Goal: Check status: Check status

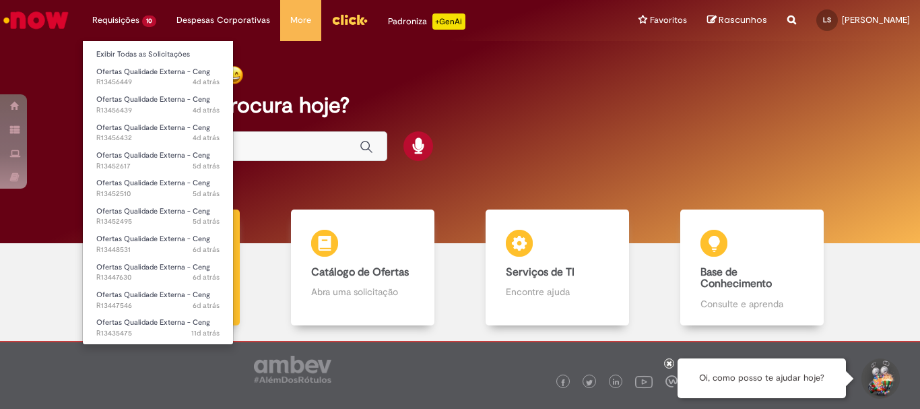
click at [133, 15] on li "Requisições 10 Exibir Todas as Solicitações Ofertas Qualidade Externa - Ceng 4d…" at bounding box center [124, 20] width 84 height 40
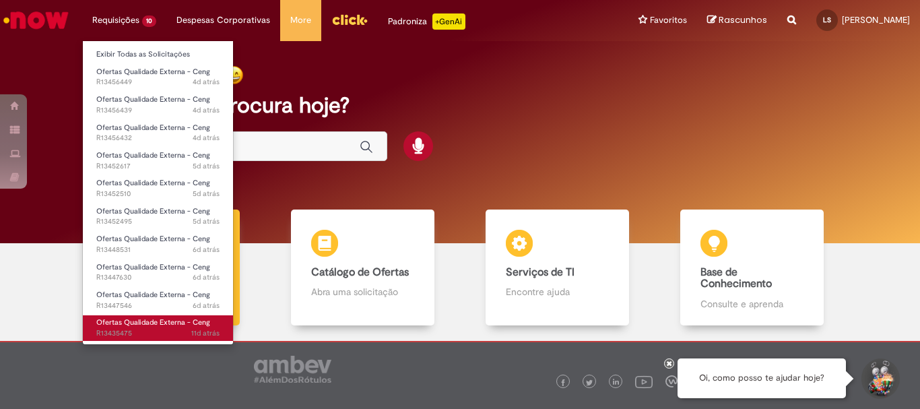
click at [174, 323] on span "Ofertas Qualidade Externa - Ceng" at bounding box center [153, 322] width 114 height 10
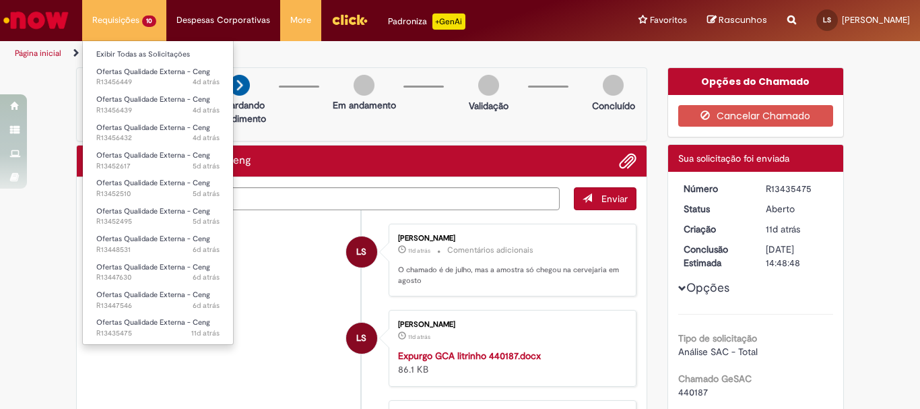
click at [115, 15] on li "Requisições 10 Exibir Todas as Solicitações Ofertas Qualidade Externa - Ceng 4d…" at bounding box center [124, 20] width 84 height 40
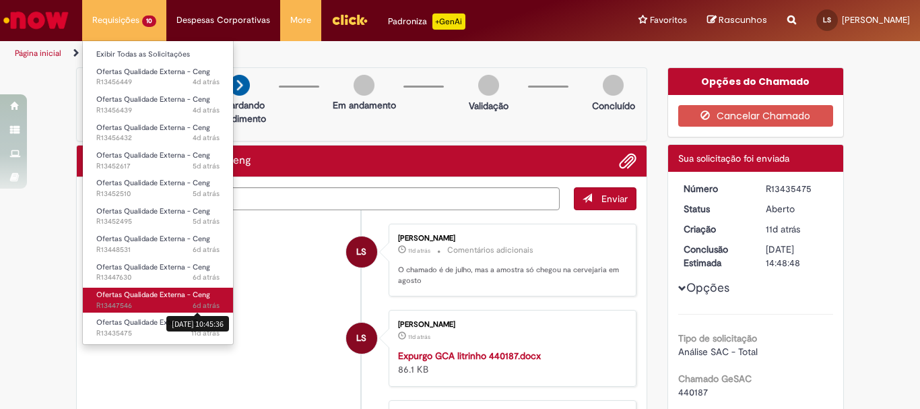
click at [197, 302] on span "6d atrás" at bounding box center [206, 305] width 27 height 10
click at [160, 302] on span "6d atrás 6 dias atrás [DATE] 10:45:36 R13447546" at bounding box center [157, 305] width 123 height 11
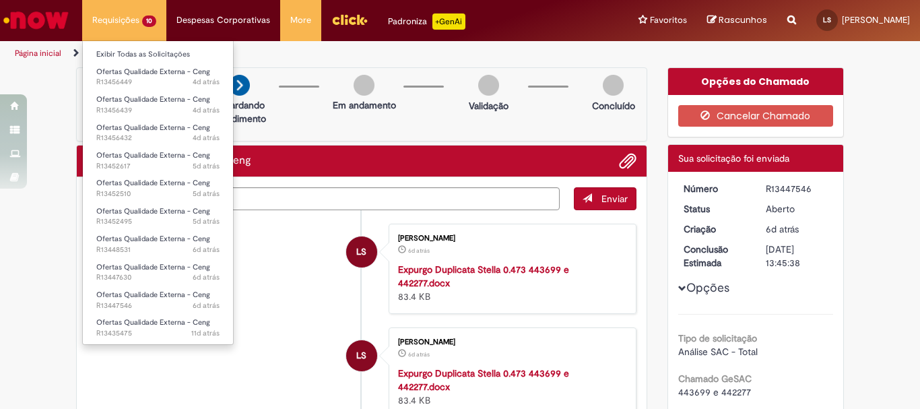
click at [100, 23] on li "Requisições 10 Exibir Todas as Solicitações Ofertas Qualidade Externa - Ceng 4d…" at bounding box center [124, 20] width 84 height 40
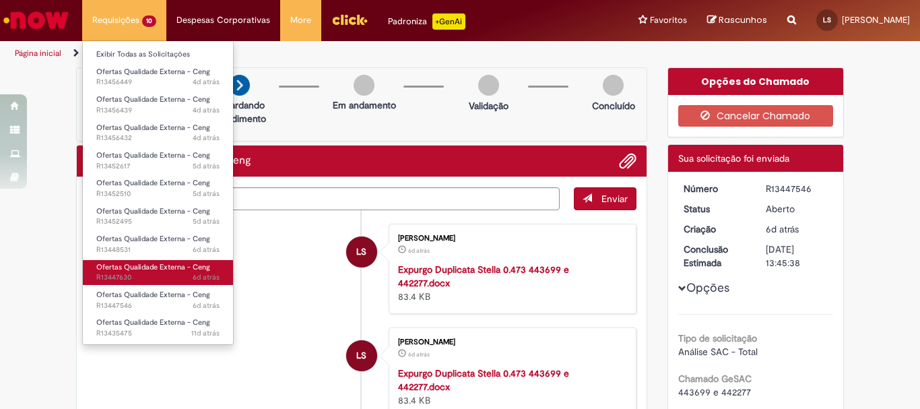
click at [168, 277] on span "6d atrás 6 dias atrás R13447630" at bounding box center [157, 277] width 123 height 11
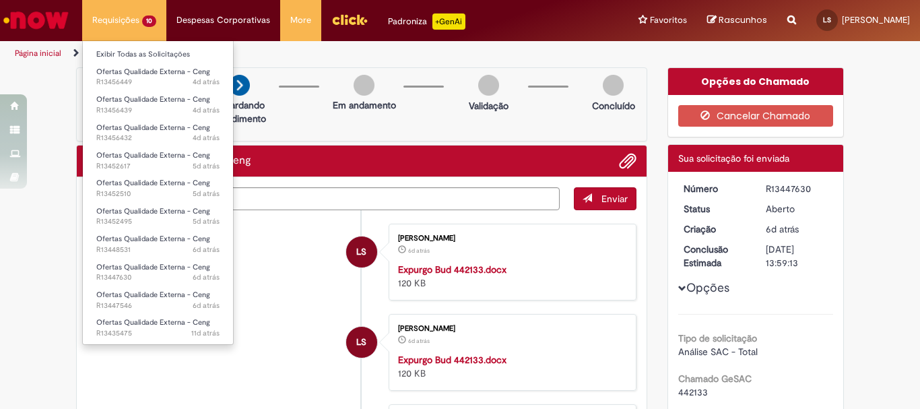
click at [140, 20] on li "Requisições 10 Exibir Todas as Solicitações Ofertas Qualidade Externa - Ceng 4d…" at bounding box center [124, 20] width 84 height 40
click at [137, 26] on li "Requisições 10 Exibir Todas as Solicitações Ofertas Qualidade Externa - Ceng 4d…" at bounding box center [124, 20] width 84 height 40
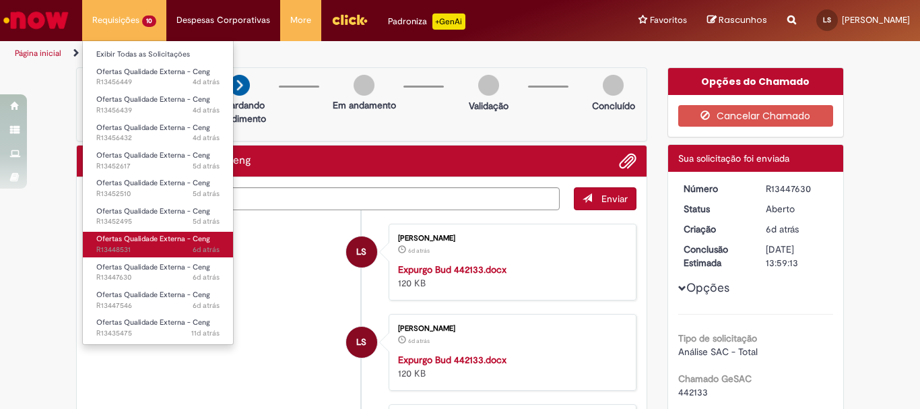
click at [169, 251] on span "6d atrás 6 dias atrás R13448531" at bounding box center [157, 250] width 123 height 11
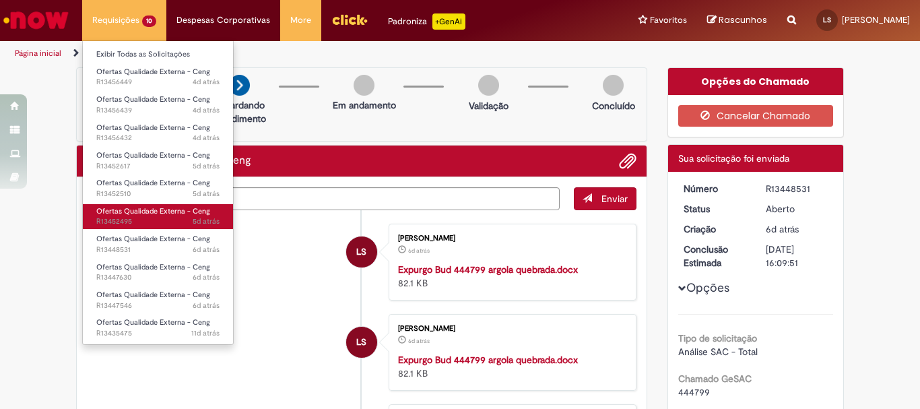
click at [147, 212] on span "Ofertas Qualidade Externa - Ceng" at bounding box center [153, 211] width 114 height 10
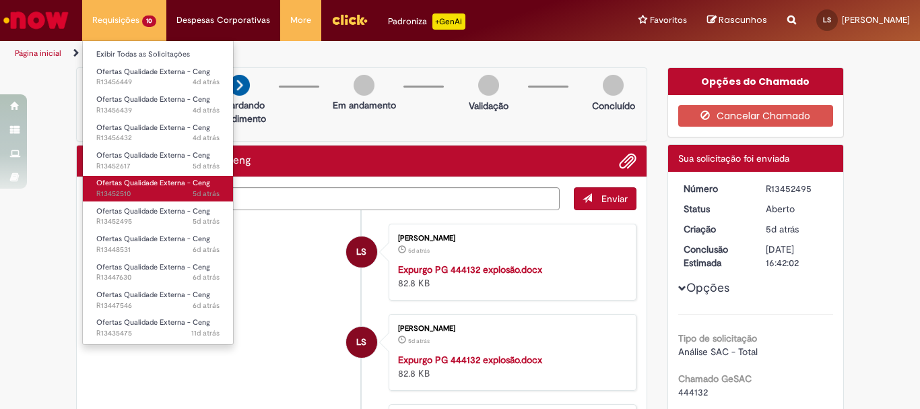
click at [146, 195] on span "5d atrás 5 dias atrás R13452510" at bounding box center [157, 194] width 123 height 11
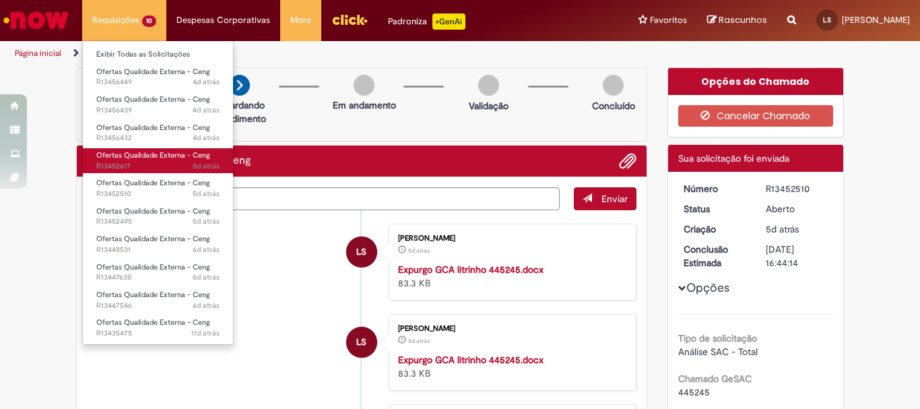
click at [154, 156] on span "Ofertas Qualidade Externa - Ceng" at bounding box center [153, 155] width 114 height 10
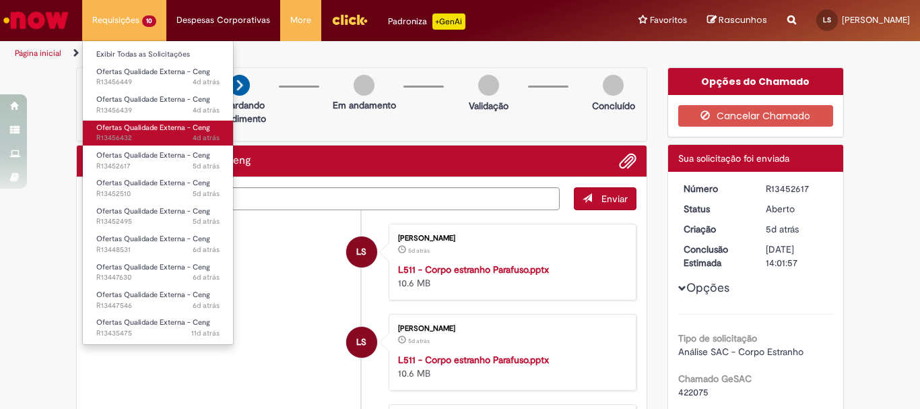
click at [155, 134] on span "4d atrás 4 dias atrás R13456432" at bounding box center [157, 138] width 123 height 11
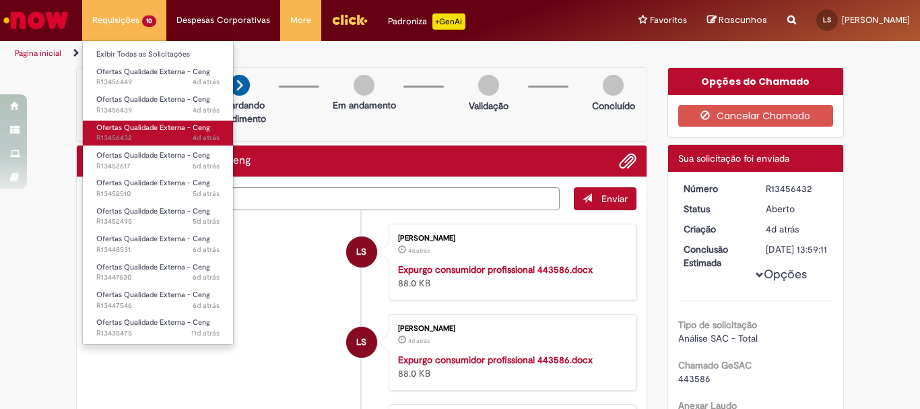
click at [155, 134] on span "4d atrás 4 dias atrás R13456432" at bounding box center [157, 138] width 123 height 11
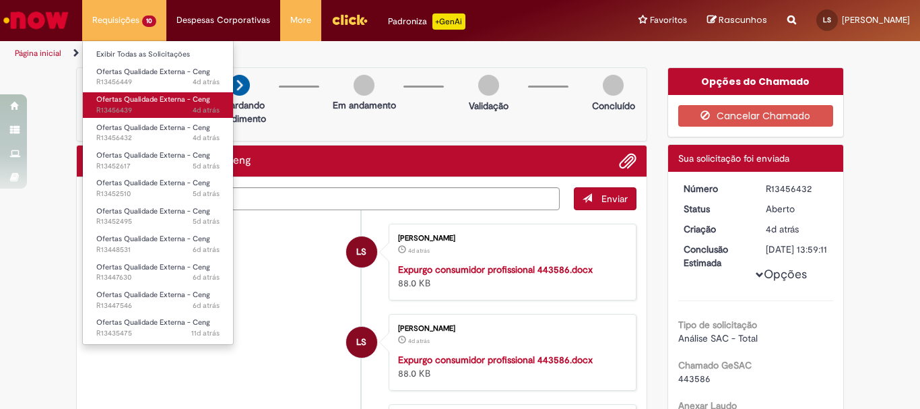
click at [148, 104] on span "Ofertas Qualidade Externa - Ceng" at bounding box center [153, 99] width 114 height 10
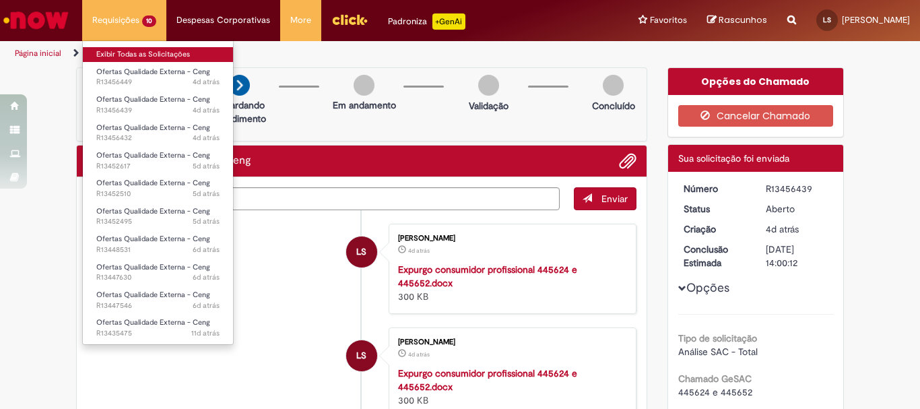
click at [129, 29] on li "Requisições 10 Exibir Todas as Solicitações Ofertas Qualidade Externa - Ceng 4d…" at bounding box center [124, 20] width 84 height 40
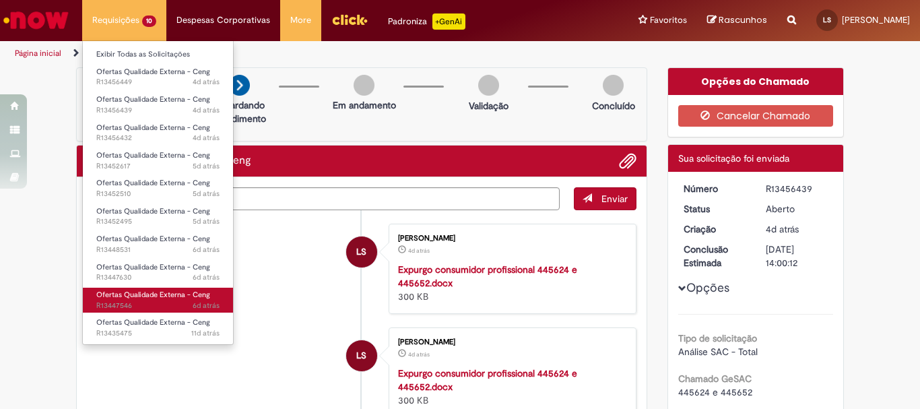
click at [178, 303] on span "6d atrás 6 dias atrás R13447546" at bounding box center [157, 305] width 123 height 11
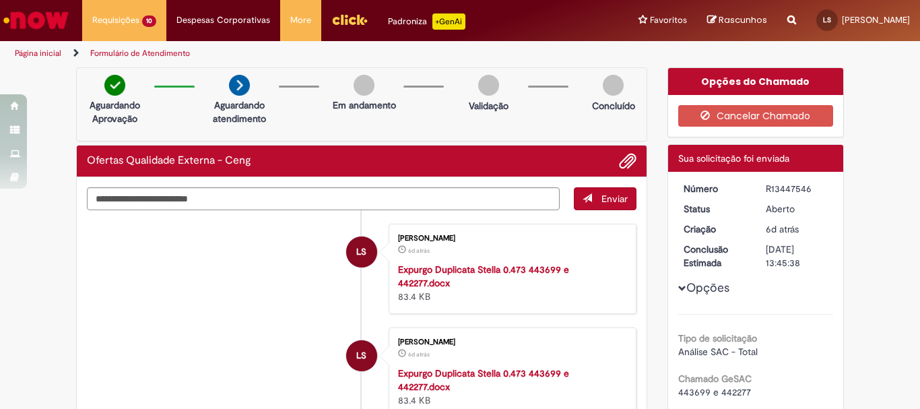
click at [170, 308] on ul "LS [PERSON_NAME] 6d atrás 6 dias atrás Expurgo Duplicata Stella 0.473 443699 e …" at bounding box center [362, 380] width 550 height 340
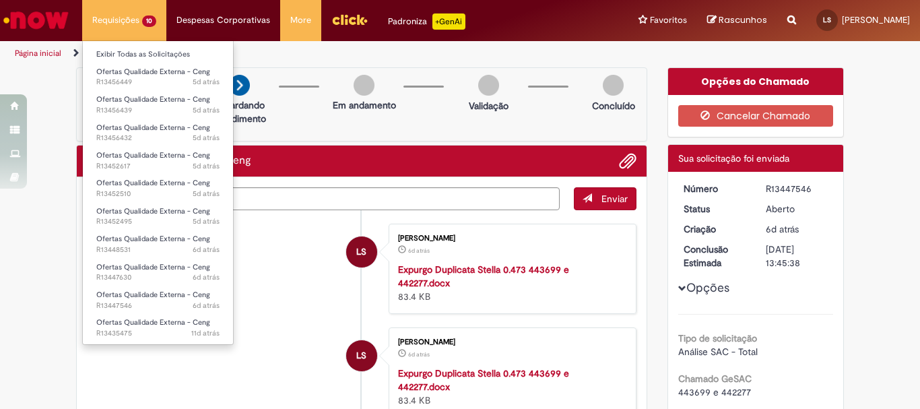
click at [135, 7] on li "Requisições 10 Exibir Todas as Solicitações Ofertas Qualidade Externa - Ceng 5d…" at bounding box center [124, 20] width 84 height 40
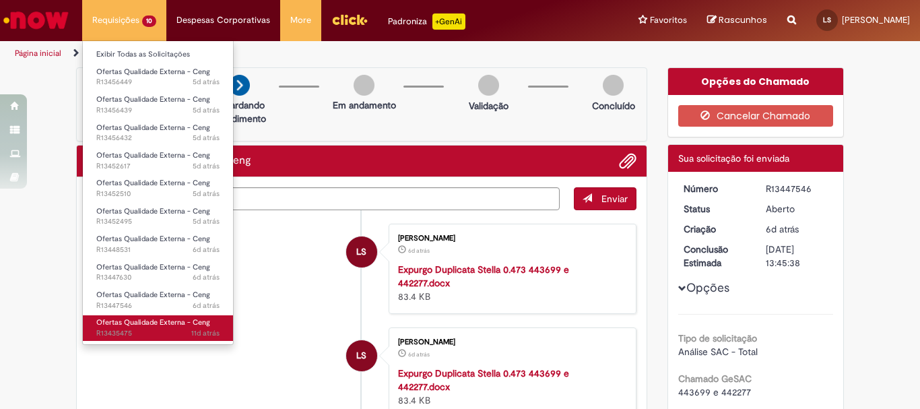
click at [145, 329] on span "11d atrás 11 dias atrás R13435475" at bounding box center [157, 333] width 123 height 11
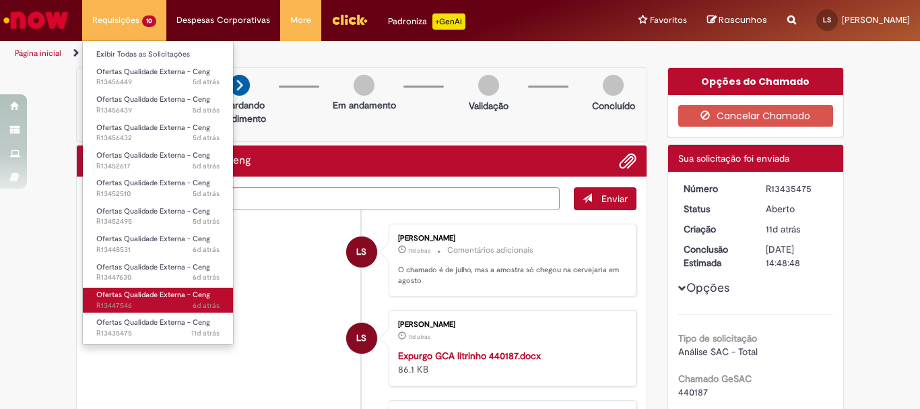
click at [144, 292] on span "Ofertas Qualidade Externa - Ceng" at bounding box center [153, 295] width 114 height 10
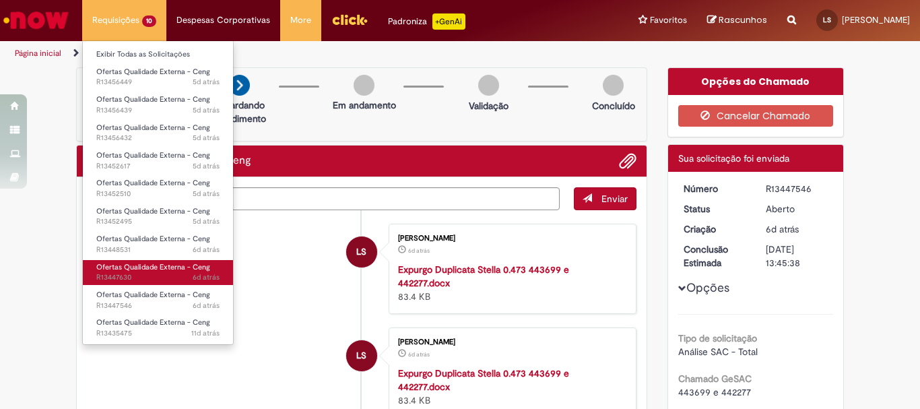
click at [144, 273] on span "6d atrás 6 dias atrás R13447630" at bounding box center [157, 277] width 123 height 11
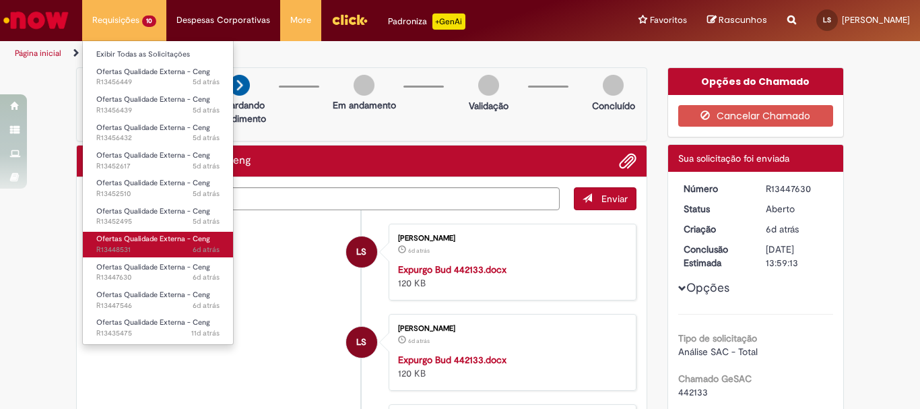
click at [148, 253] on span "6d atrás 6 dias atrás R13448531" at bounding box center [157, 250] width 123 height 11
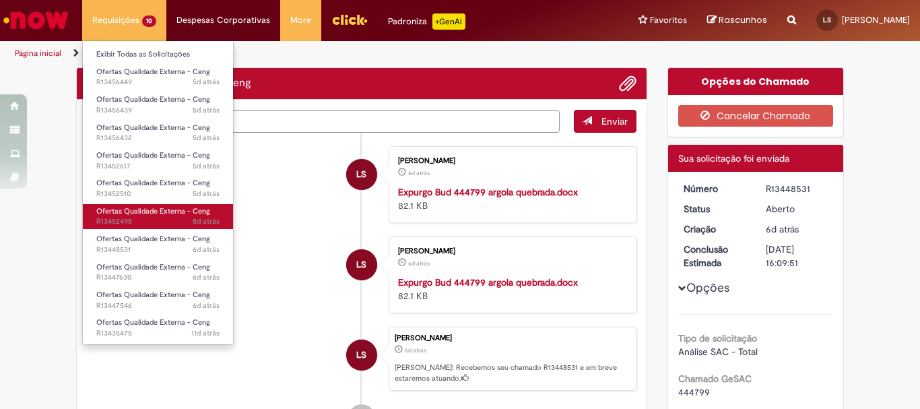
click at [165, 218] on span "5d atrás 5 dias atrás R13452495" at bounding box center [157, 221] width 123 height 11
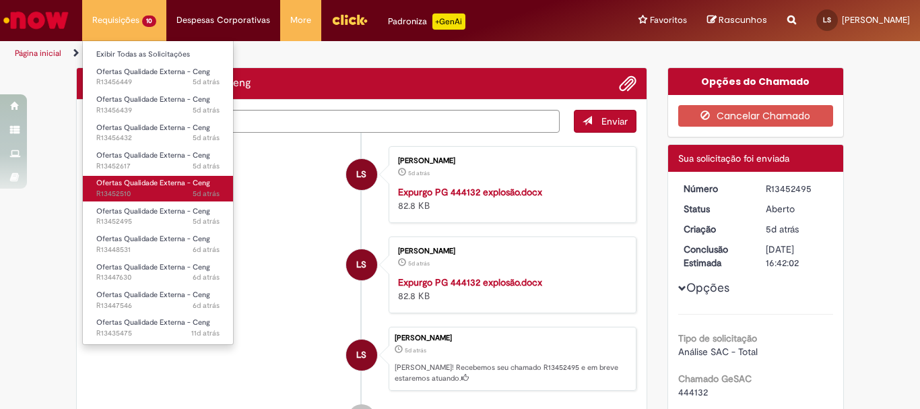
click at [165, 198] on span "5d atrás 5 dias atrás R13452510" at bounding box center [157, 194] width 123 height 11
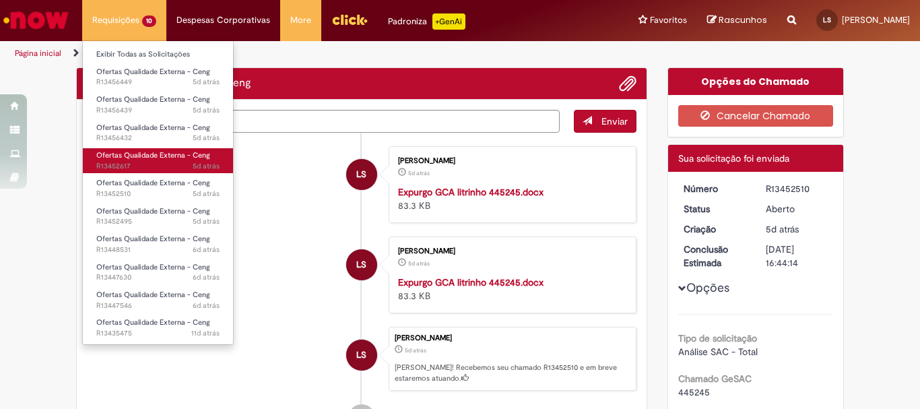
click at [170, 168] on span "5d atrás 5 dias atrás R13452617" at bounding box center [157, 166] width 123 height 11
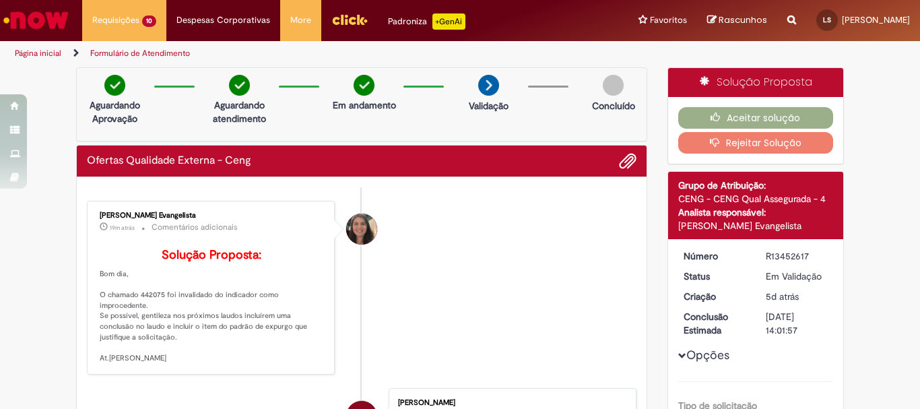
click at [404, 264] on li "[PERSON_NAME] Evangelista 19m atrás 19 minutos atrás Comentários adicionais Sol…" at bounding box center [362, 288] width 550 height 174
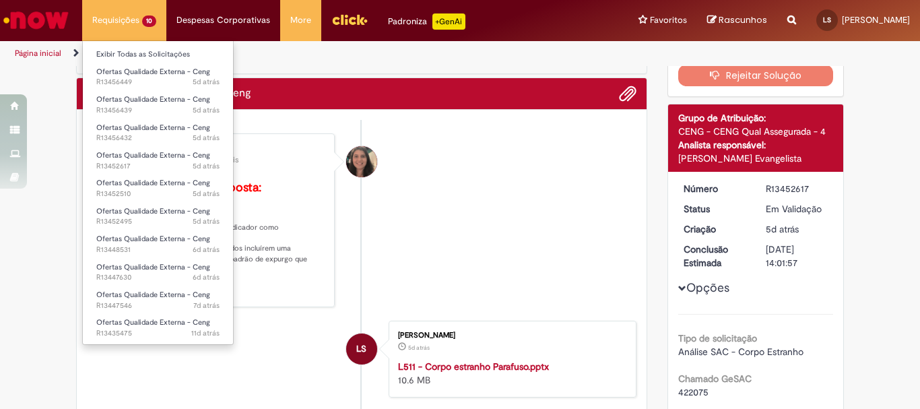
click at [120, 20] on li "Requisições 10 Exibir Todas as Solicitações Ofertas Qualidade Externa - Ceng 5d…" at bounding box center [124, 20] width 84 height 40
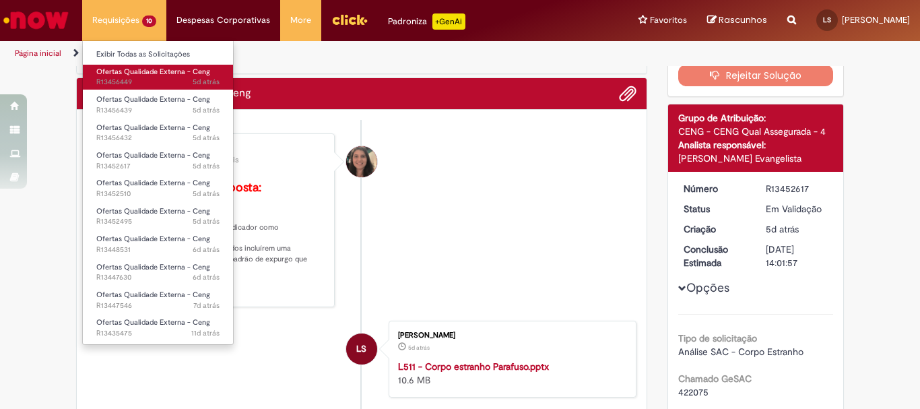
click at [156, 84] on span "5d atrás 5 dias atrás R13456449" at bounding box center [157, 82] width 123 height 11
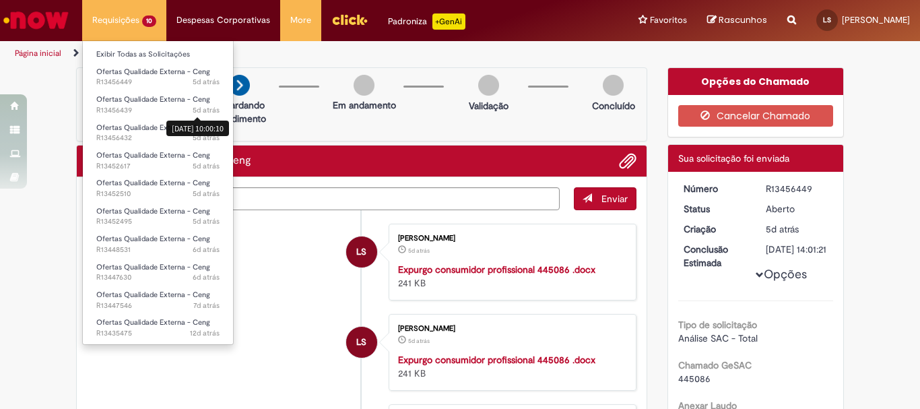
click at [113, 20] on li "Requisições 10 Exibir Todas as Solicitações Ofertas Qualidade Externa - Ceng 5d…" at bounding box center [124, 20] width 84 height 40
click at [133, 11] on li "Requisições 10 Exibir Todas as Solicitações Ofertas Qualidade Externa - Ceng 5d…" at bounding box center [124, 20] width 84 height 40
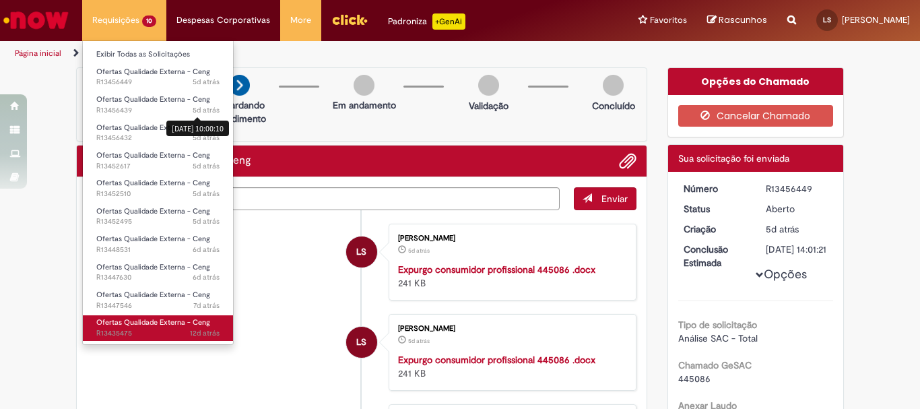
click at [172, 319] on span "Ofertas Qualidade Externa - Ceng" at bounding box center [153, 322] width 114 height 10
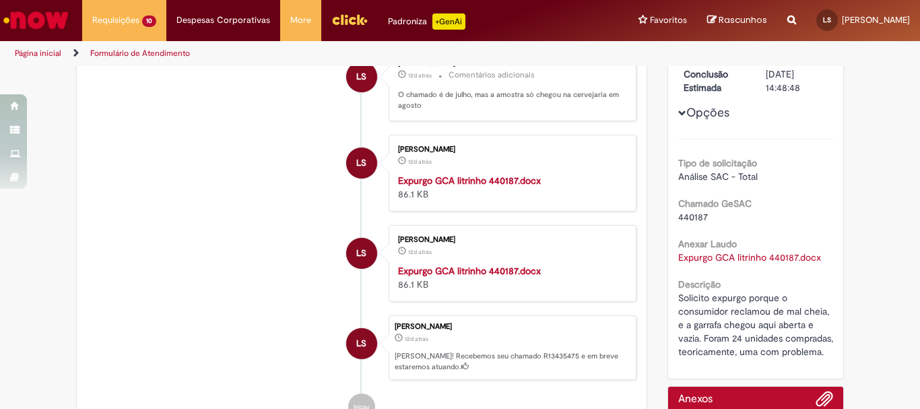
scroll to position [148, 0]
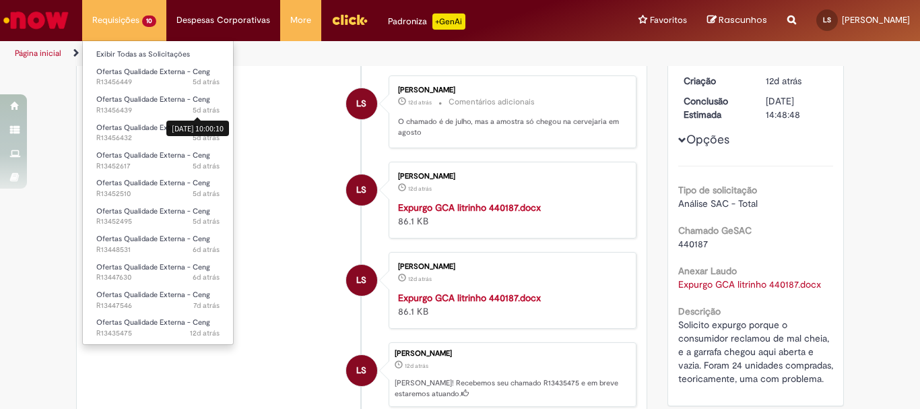
click li "Requisições 10 Exibir Todas as Solicitações Ofertas Qualidade Externa - Ceng 5d…"
click li "Ofertas Qualidade Externa - Ceng 12d atrás 12 dias atrás R13435475"
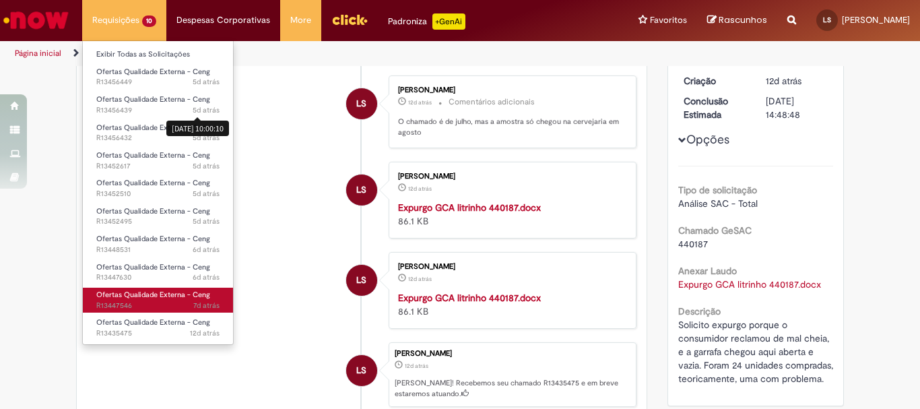
click span "7d atrás 7 dias atrás R13447546"
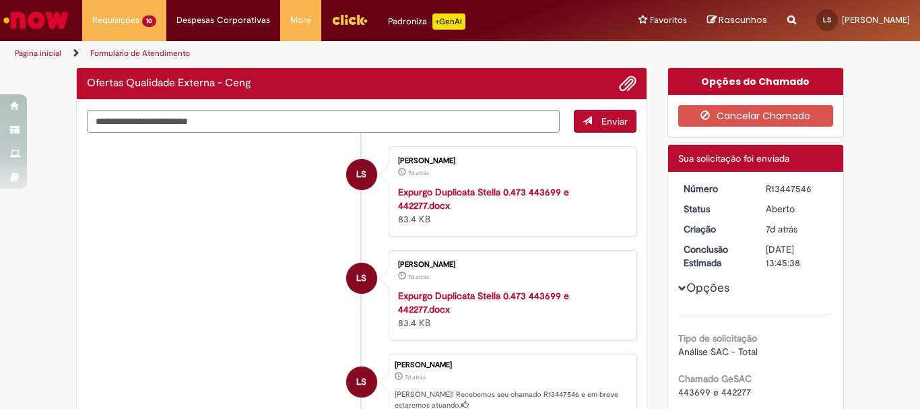
click li "LS [PERSON_NAME] 7d atrás 7 dias atrás Expurgo Duplicata Stella 0.473 443699 e …"
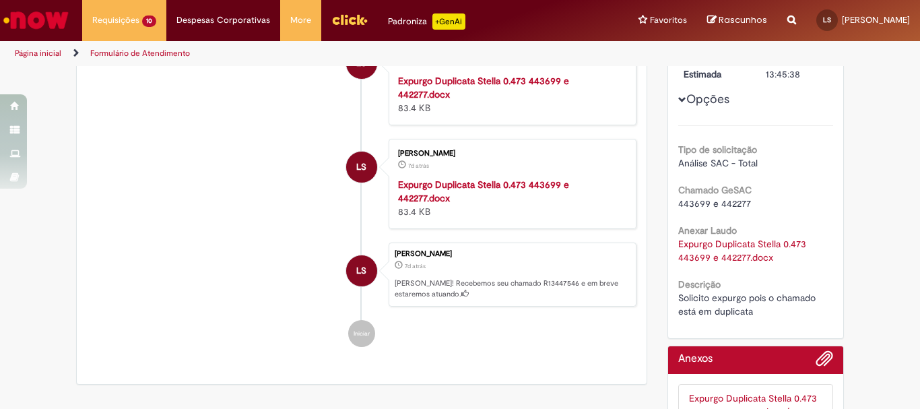
scroll to position [121, 0]
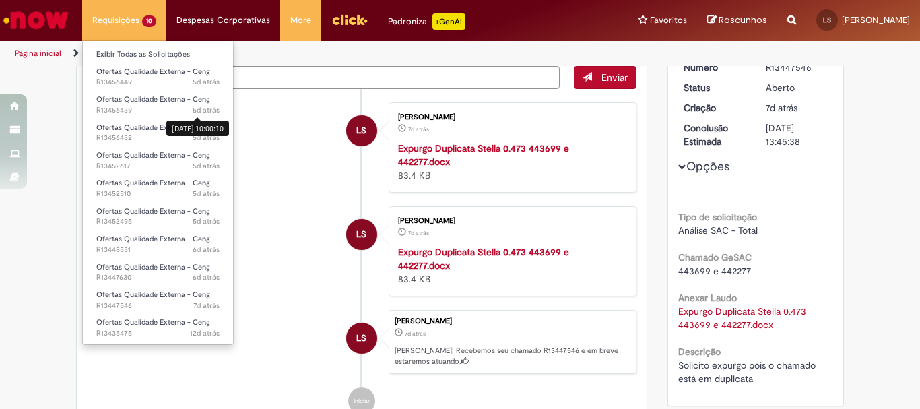
click li "Requisições 10 Exibir Todas as Solicitações Ofertas Qualidade Externa - Ceng 5d…"
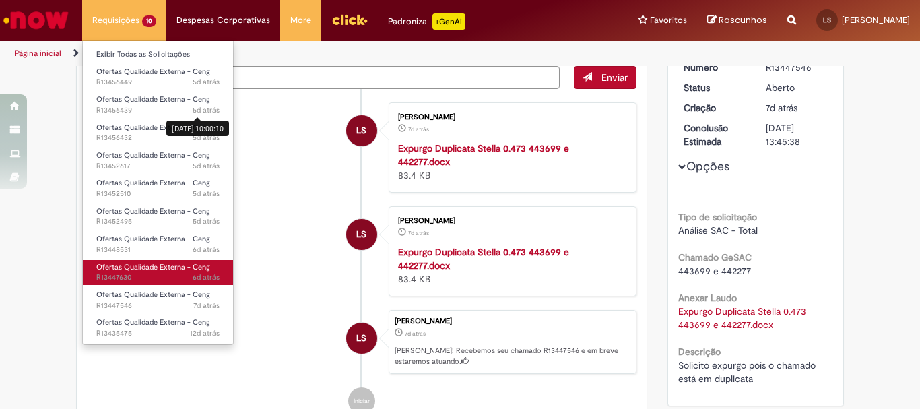
click span "6d atrás 6 dias atrás R13447630"
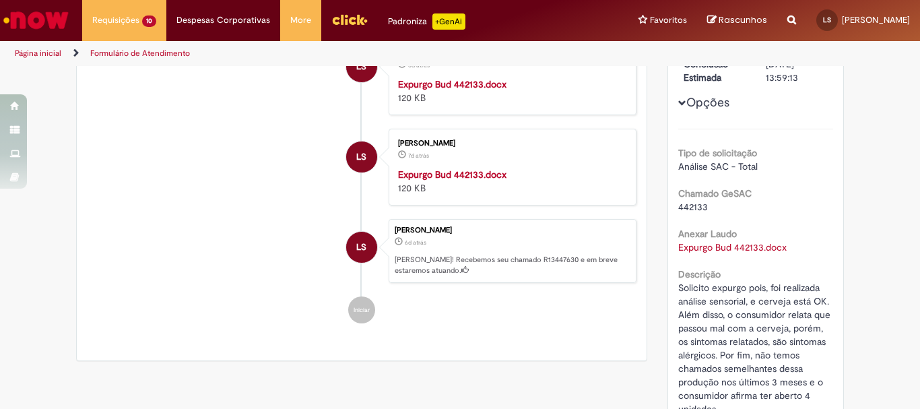
scroll to position [212, 0]
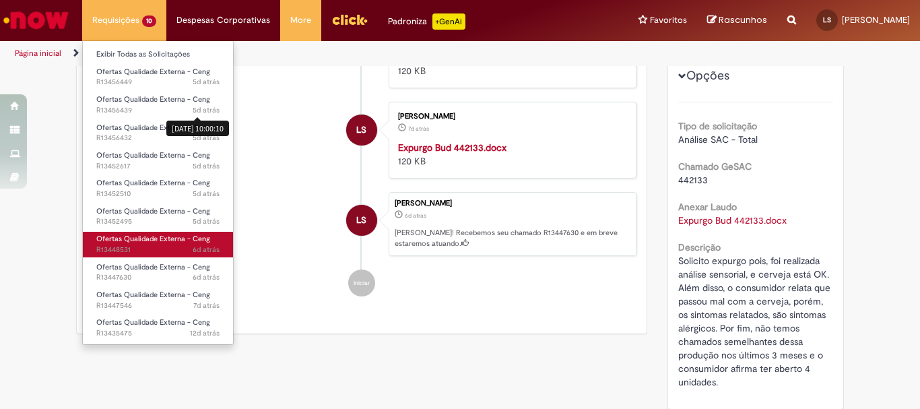
click span "6d atrás 6 dias atrás R13448531"
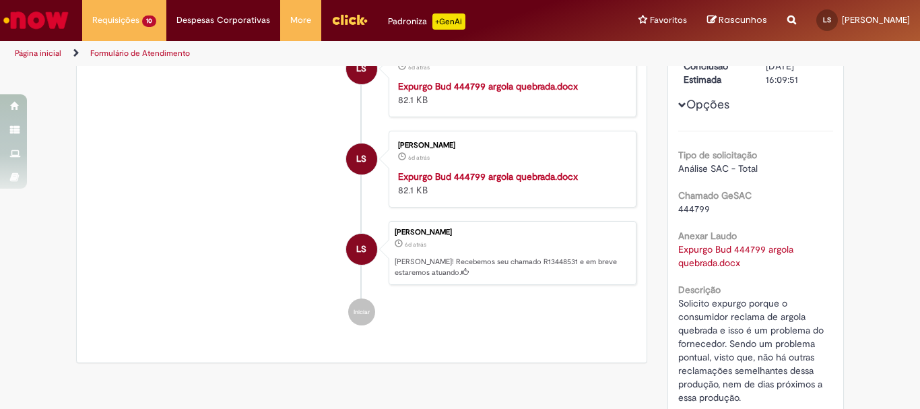
scroll to position [49, 0]
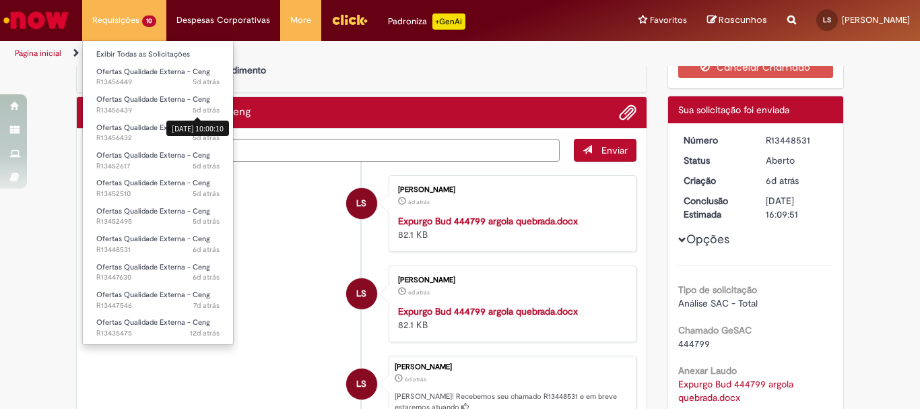
click li "Requisições 10 Exibir Todas as Solicitações Ofertas Qualidade Externa - Ceng 5d…"
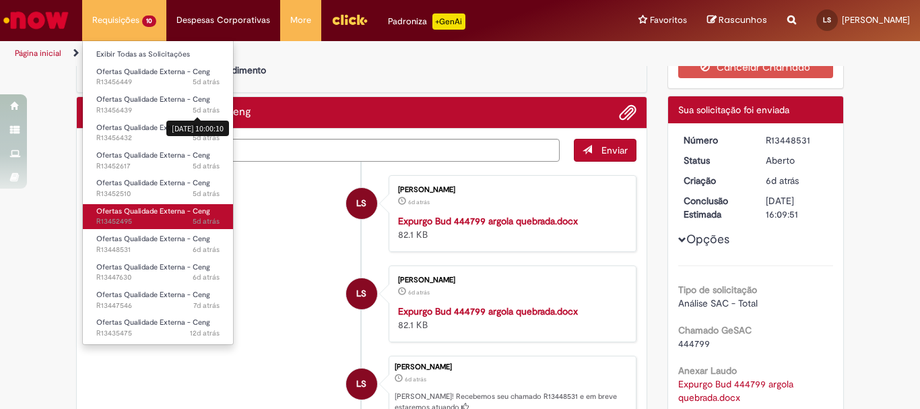
click span "5d atrás 5 dias atrás R13452495"
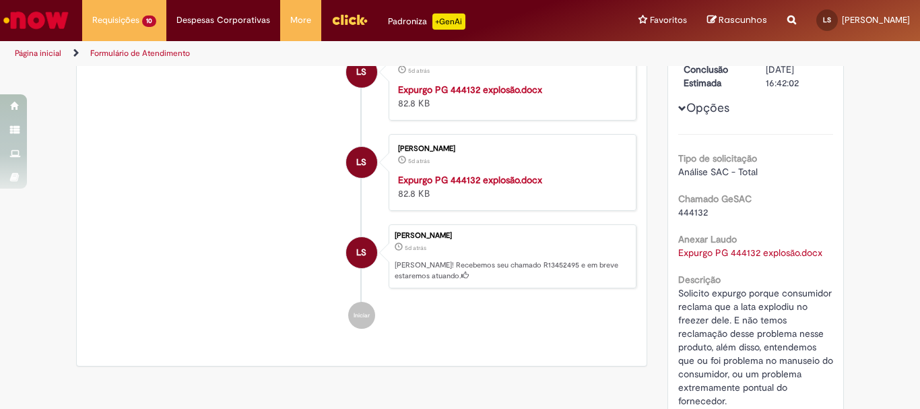
scroll to position [181, 0]
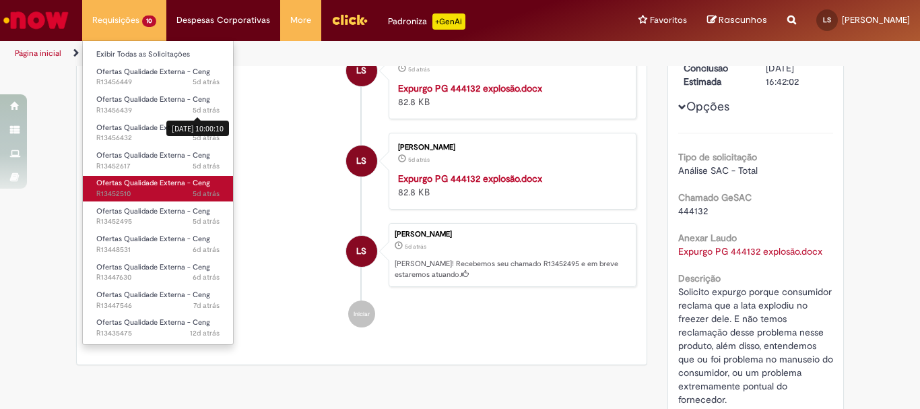
click span "Ofertas Qualidade Externa - Ceng"
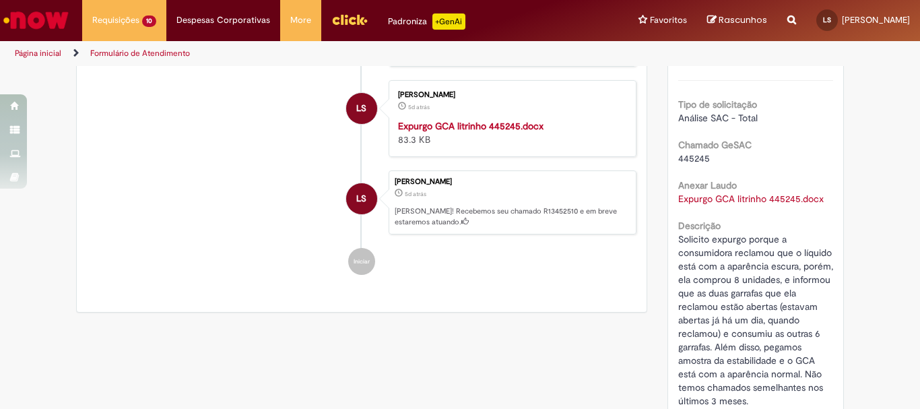
scroll to position [238, 0]
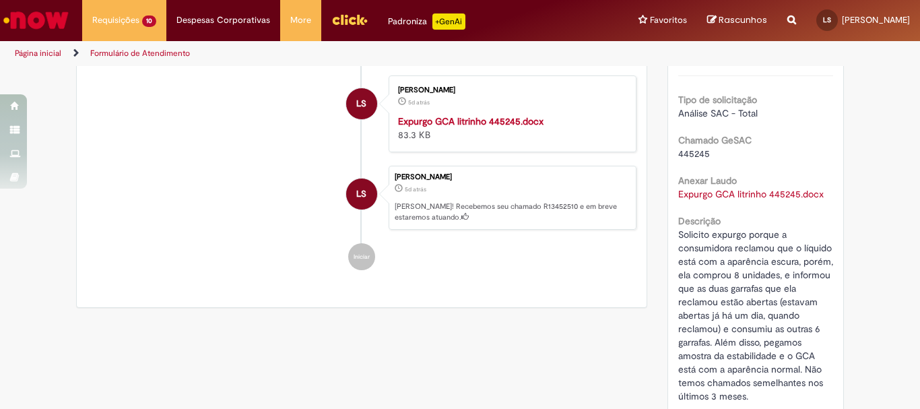
click div "Opções do Chamado Cancelar Chamado Detalhes do tíquete Sua solicitação foi envi…"
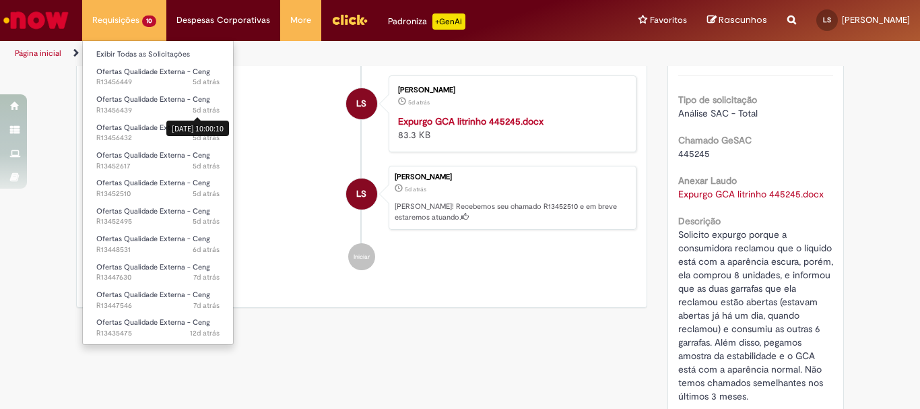
click li "Requisições 10 Exibir Todas as Solicitações Ofertas Qualidade Externa - Ceng 5d…"
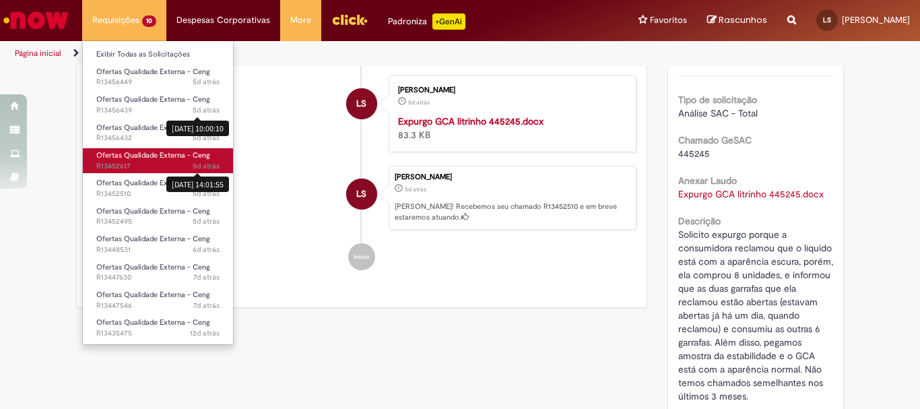
click span "Ofertas Qualidade Externa - Ceng"
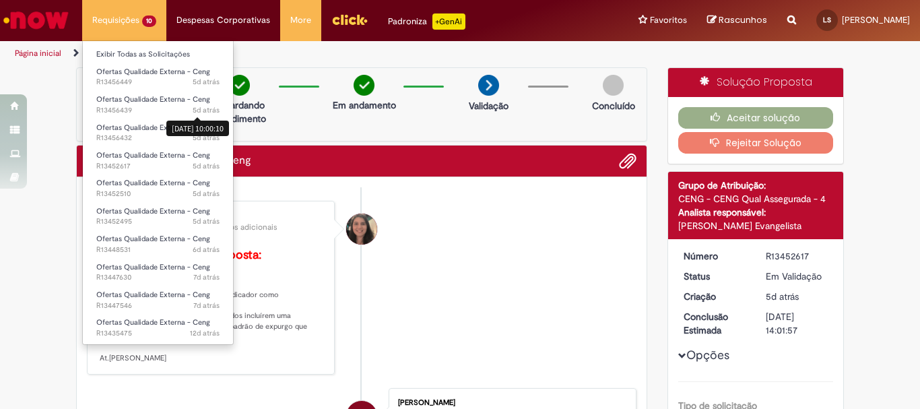
click li "Requisições 10 Exibir Todas as Solicitações Ofertas Qualidade Externa - Ceng 5d…"
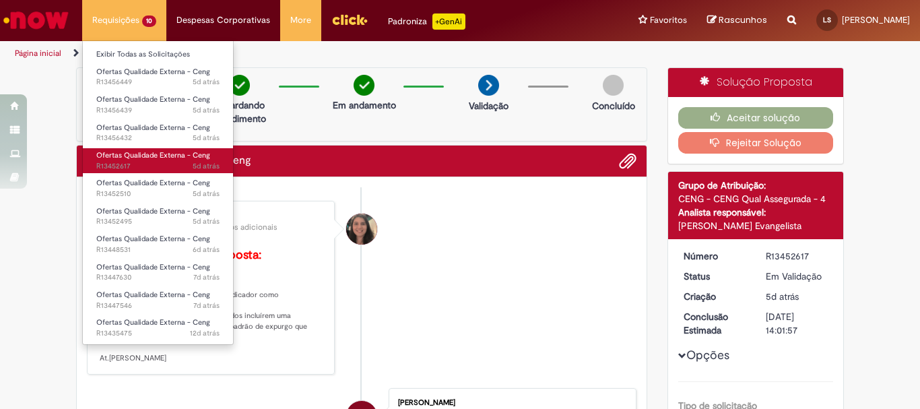
click span "Ofertas Qualidade Externa - Ceng"
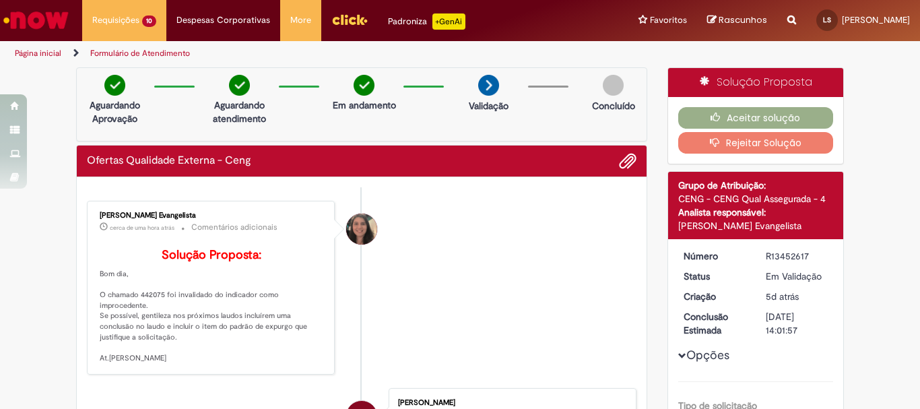
scroll to position [67, 0]
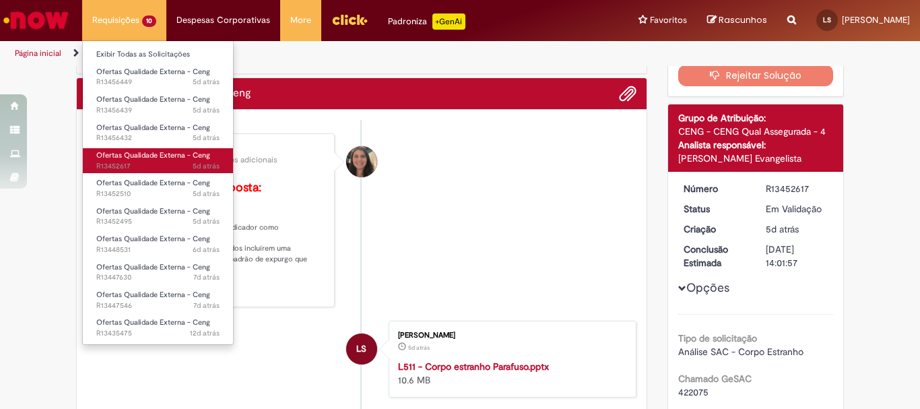
click span "5d atrás 5 dias atrás R13452617"
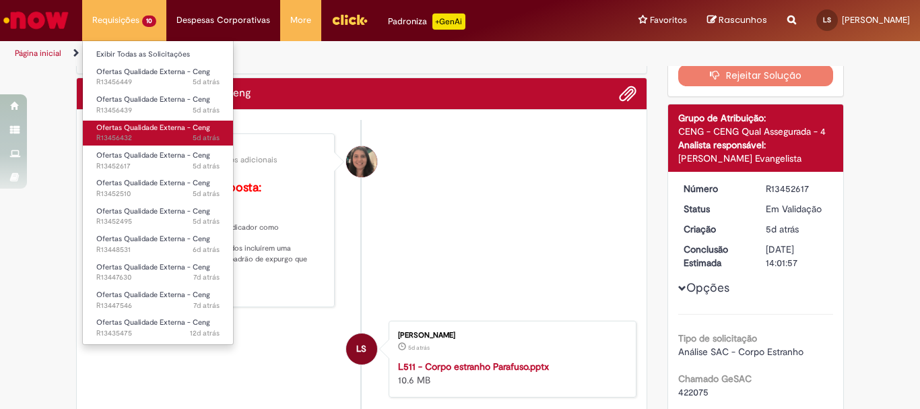
click span "Ofertas Qualidade Externa - Ceng"
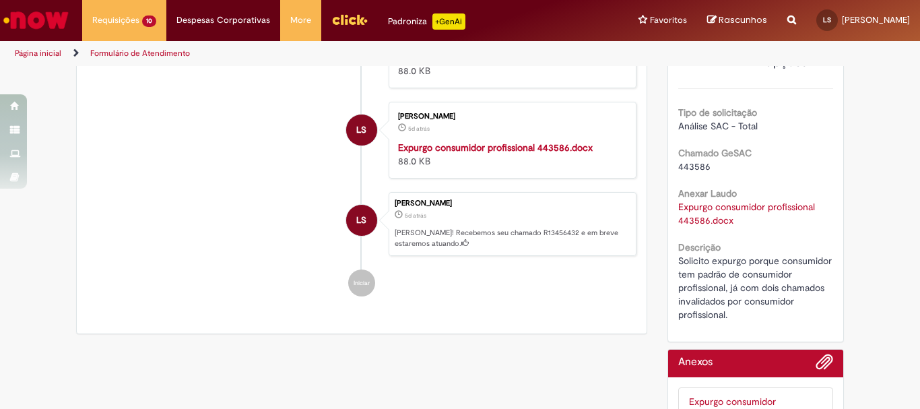
scroll to position [145, 0]
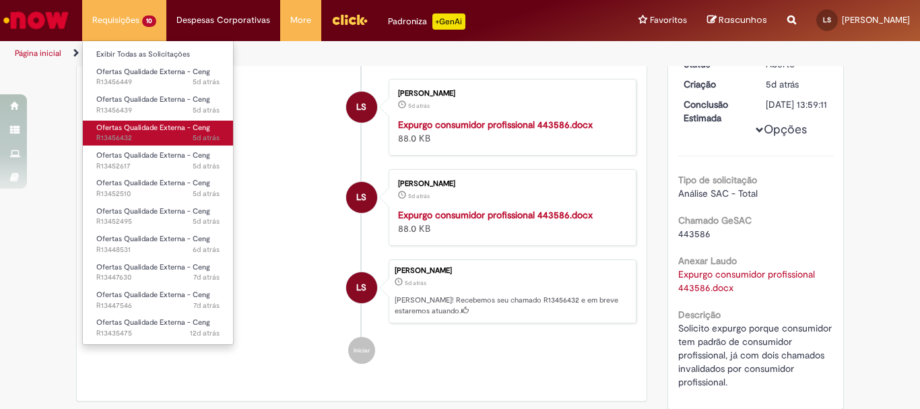
click span "5d atrás 5 dias atrás R13456432"
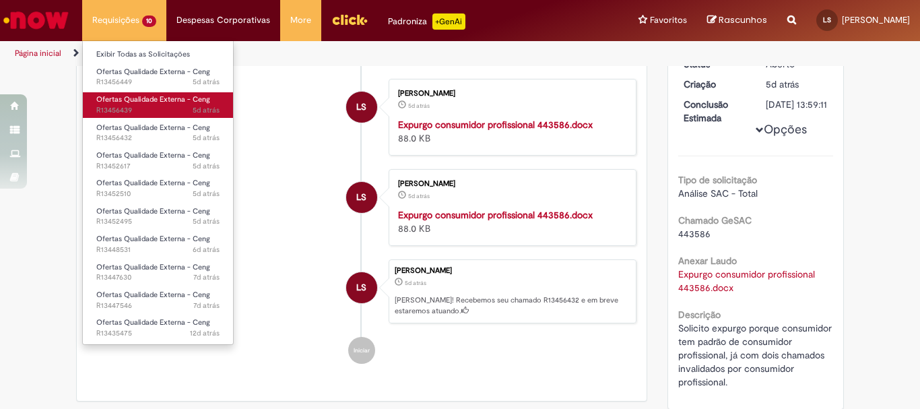
click span "Ofertas Qualidade Externa - Ceng"
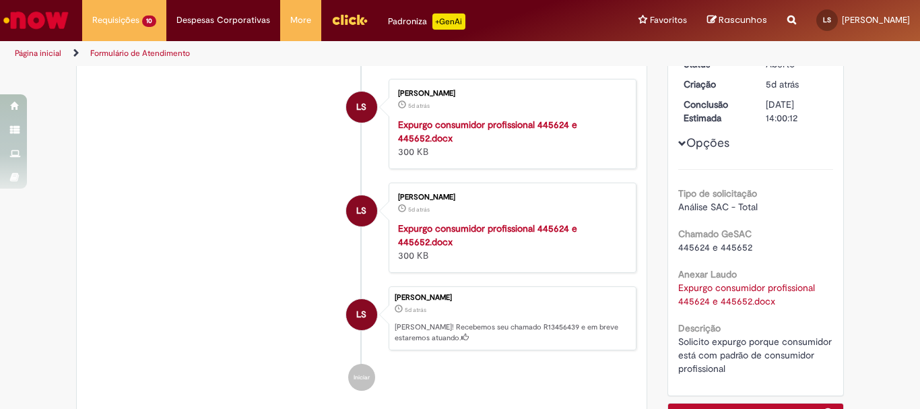
scroll to position [118, 0]
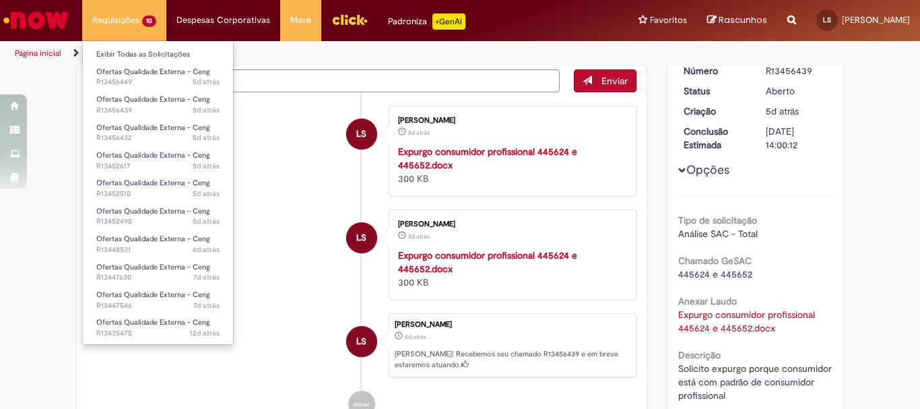
click li "Requisições 10 Exibir Todas as Solicitações Ofertas Qualidade Externa - Ceng 5d…"
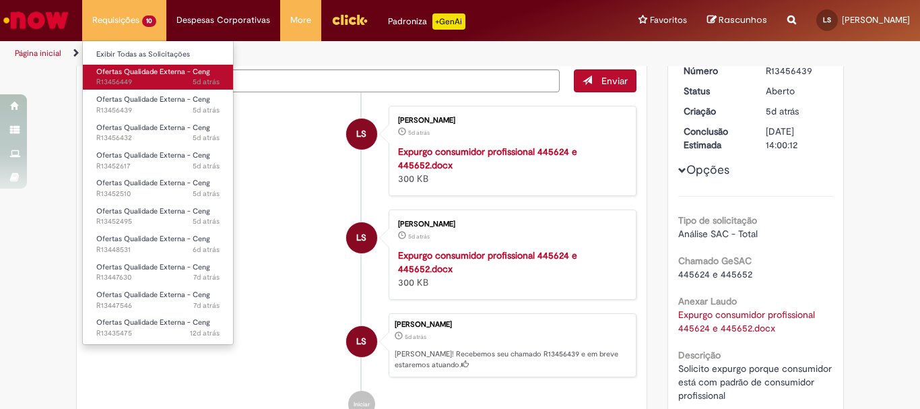
click span "5d atrás 5 dias atrás R13456449"
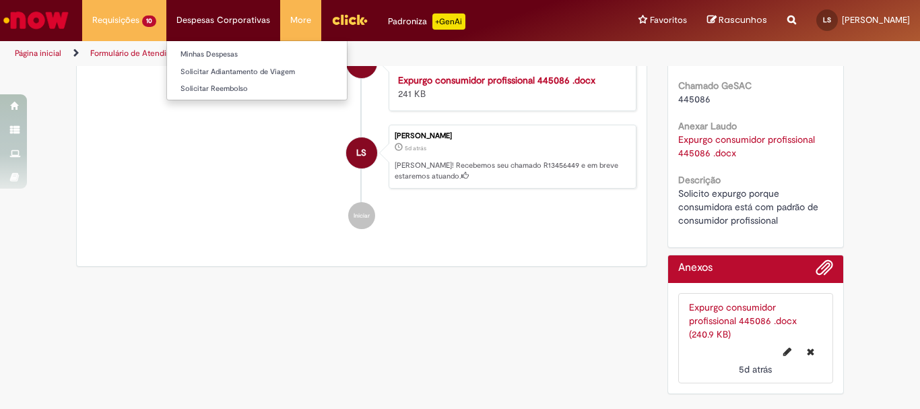
scroll to position [145, 0]
